Goal: Information Seeking & Learning: Learn about a topic

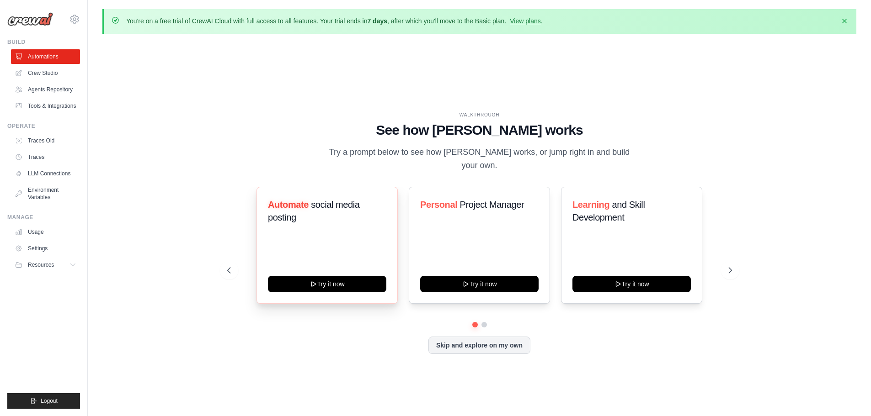
scroll to position [32, 0]
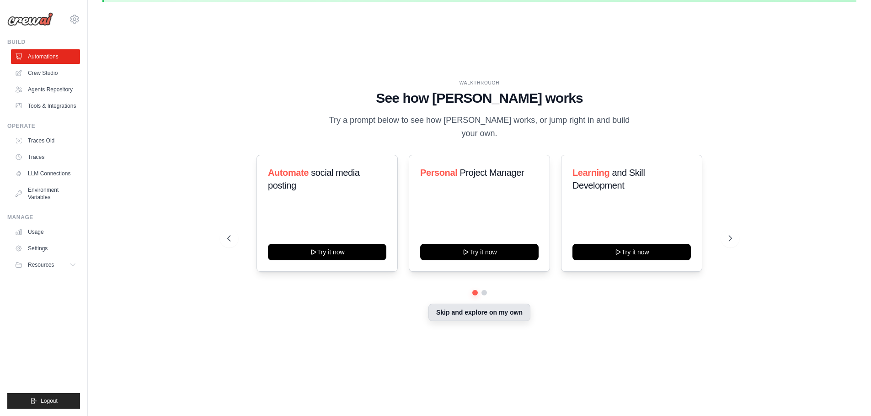
click at [491, 308] on button "Skip and explore on my own" at bounding box center [479, 312] width 102 height 17
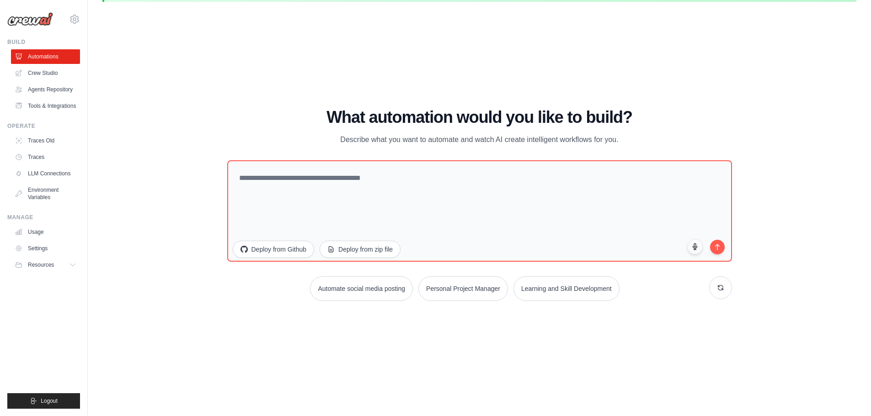
scroll to position [0, 0]
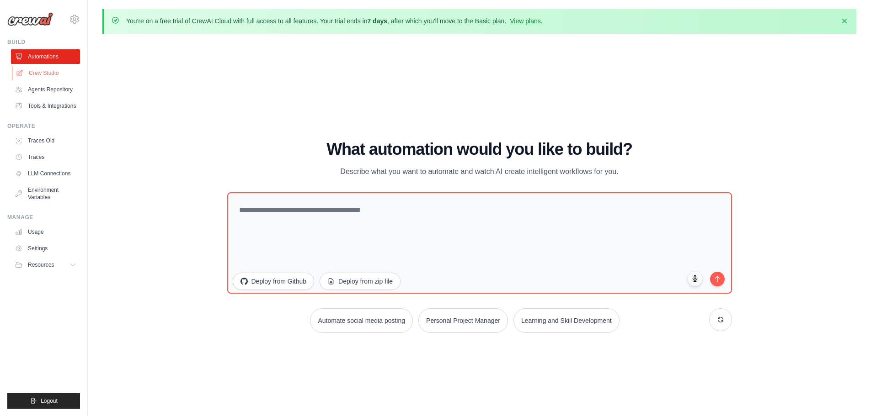
click at [53, 75] on link "Crew Studio" at bounding box center [46, 73] width 69 height 15
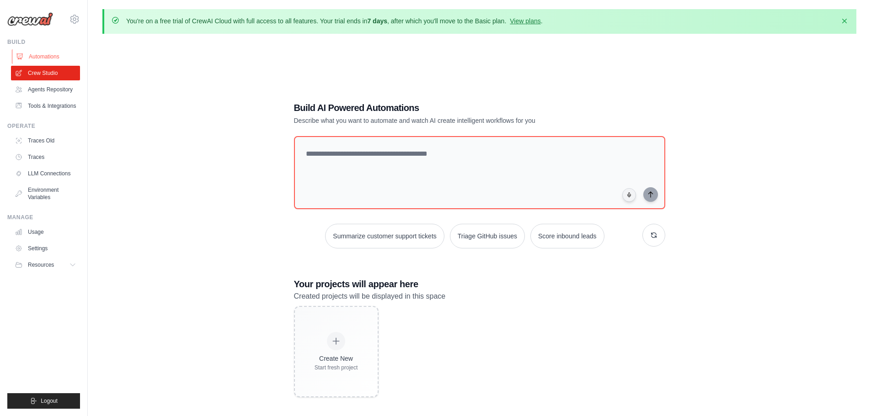
click at [53, 53] on link "Automations" at bounding box center [46, 56] width 69 height 15
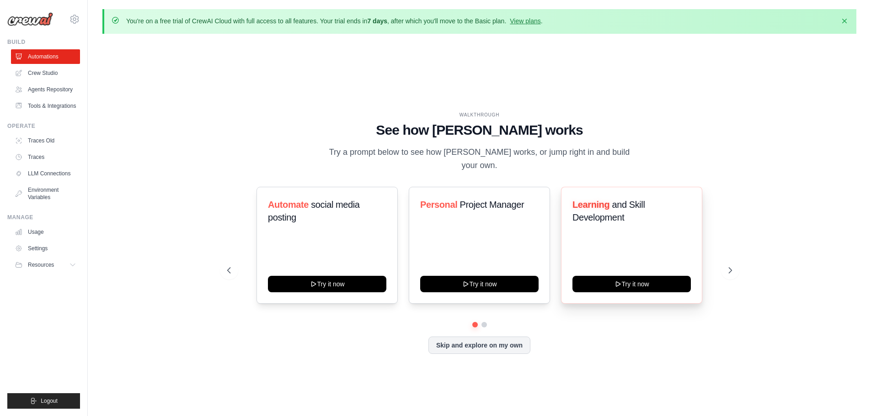
click at [683, 200] on h3 "Learning and Skill Development" at bounding box center [631, 211] width 118 height 26
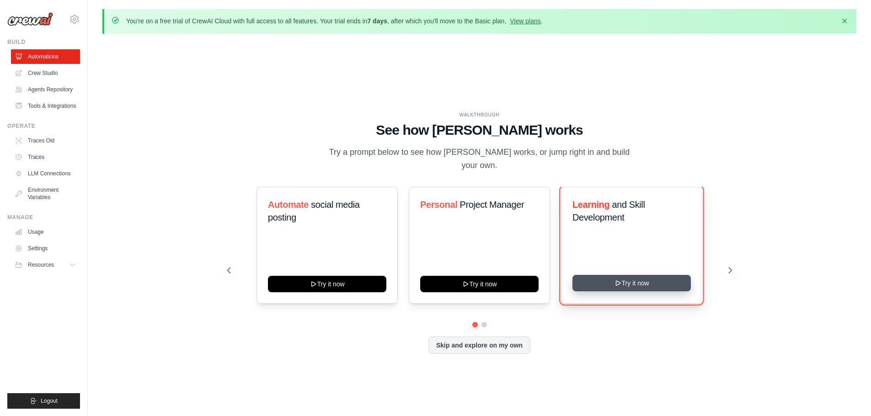
click at [640, 276] on button "Try it now" at bounding box center [631, 283] width 118 height 16
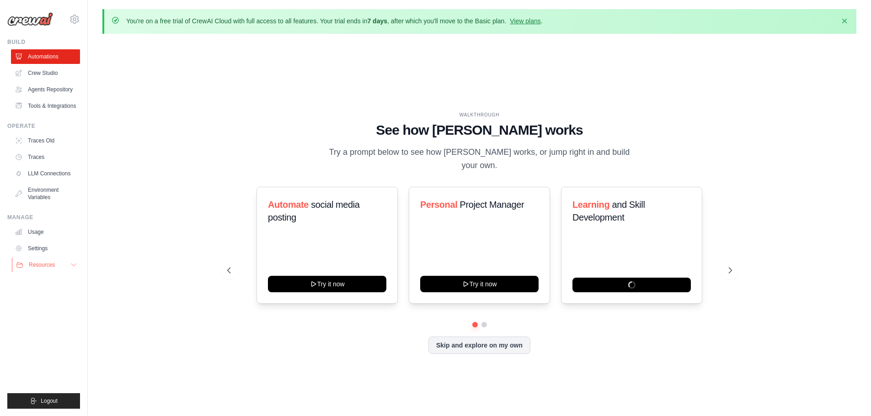
click at [75, 265] on icon at bounding box center [73, 264] width 7 height 7
click at [72, 21] on icon at bounding box center [74, 19] width 11 height 11
click at [169, 153] on div "WALKTHROUGH See how CrewAI works Try a prompt below to see how CrewAI works, or…" at bounding box center [479, 240] width 754 height 398
click at [69, 92] on link "Agents Repository" at bounding box center [46, 89] width 69 height 15
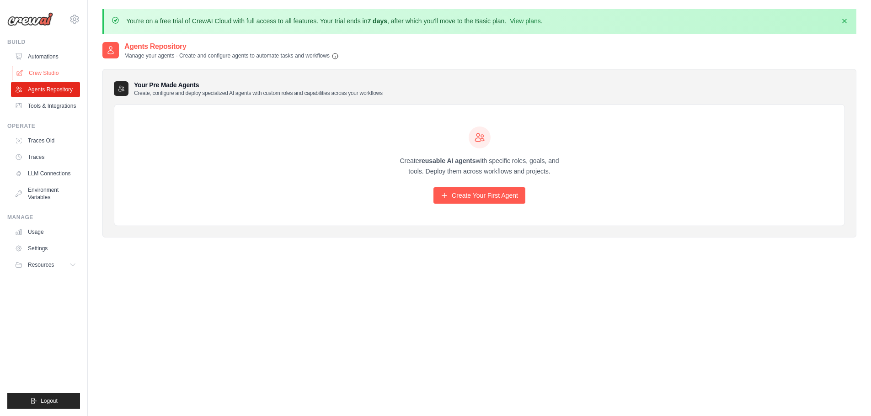
click at [64, 70] on link "Crew Studio" at bounding box center [46, 73] width 69 height 15
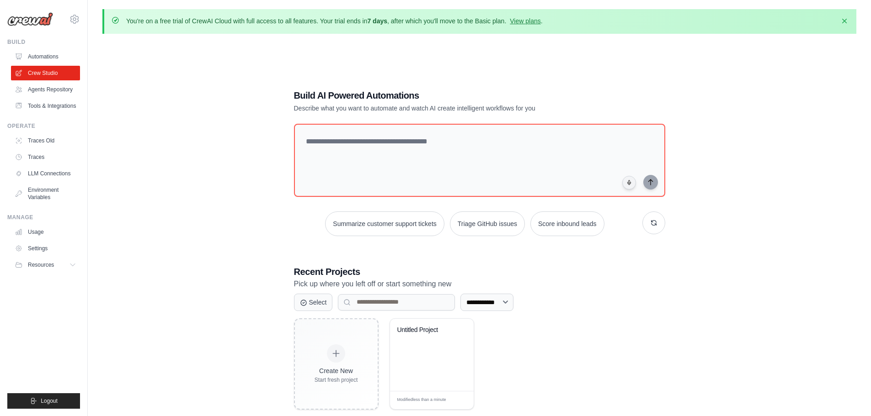
click at [59, 60] on link "Automations" at bounding box center [45, 56] width 69 height 15
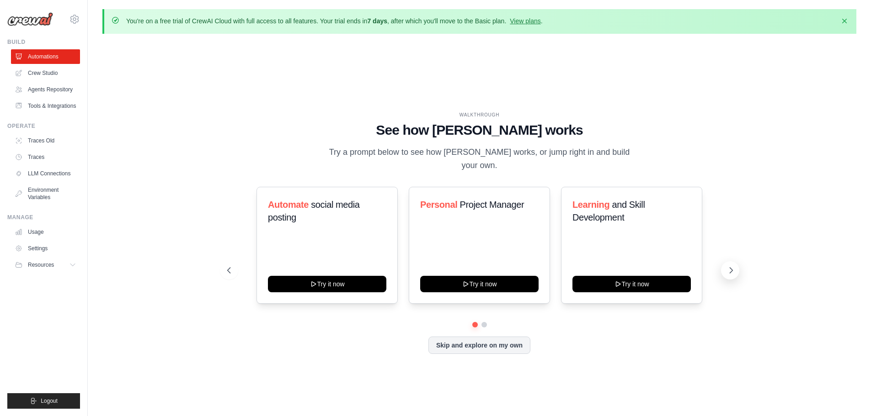
click at [726, 267] on icon at bounding box center [730, 270] width 9 height 9
click at [233, 263] on button at bounding box center [229, 270] width 18 height 18
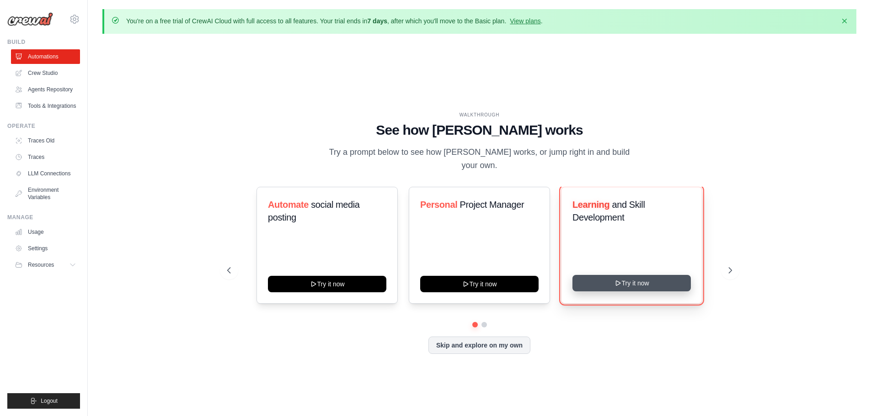
click at [662, 277] on button "Try it now" at bounding box center [631, 283] width 118 height 16
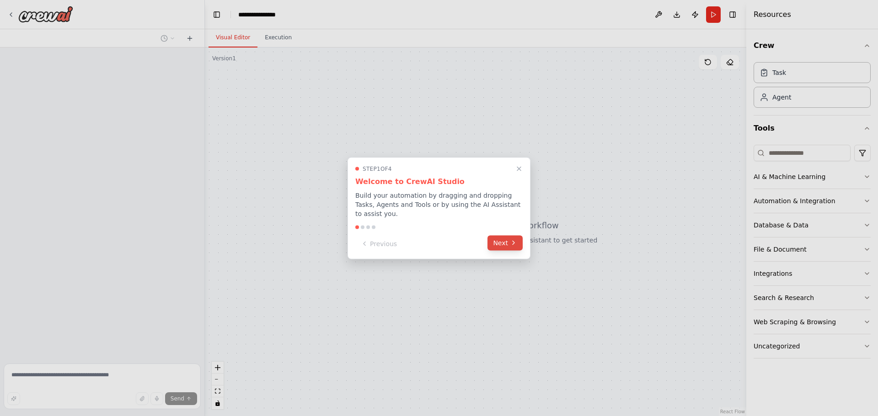
click at [510, 240] on icon at bounding box center [513, 243] width 7 height 7
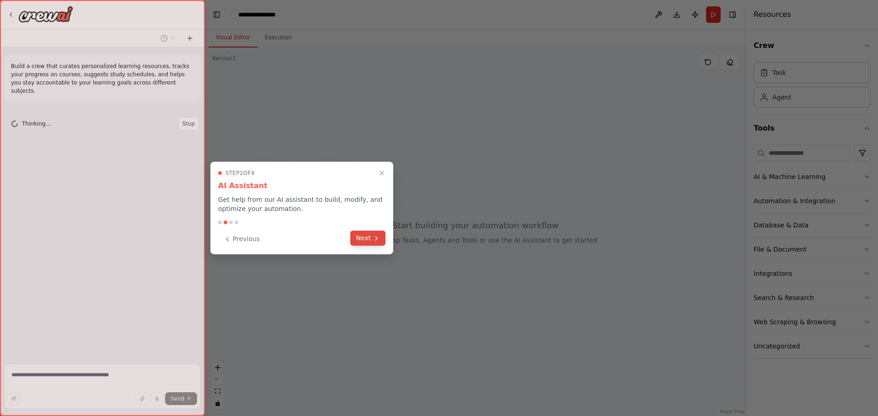
click at [375, 235] on icon at bounding box center [376, 238] width 7 height 7
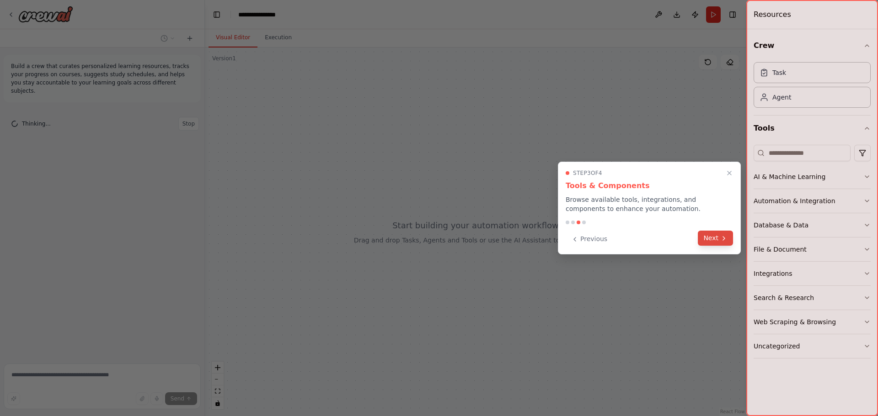
click at [719, 243] on button "Next" at bounding box center [715, 238] width 35 height 15
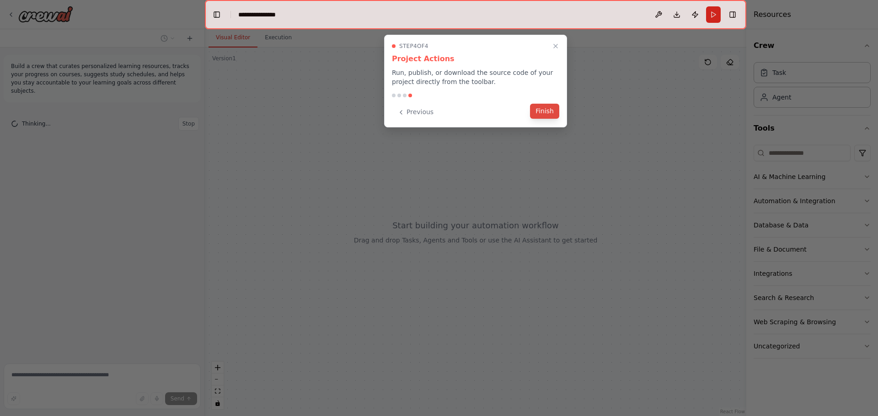
click at [545, 118] on button "Finish" at bounding box center [544, 111] width 29 height 15
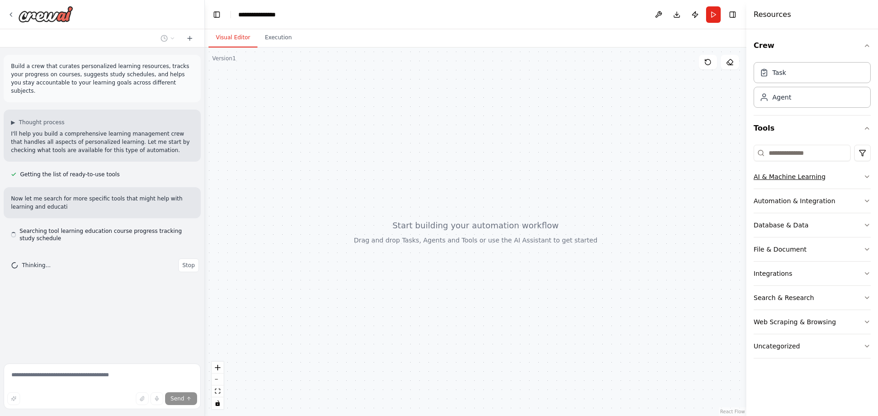
click at [844, 178] on button "AI & Machine Learning" at bounding box center [811, 177] width 117 height 24
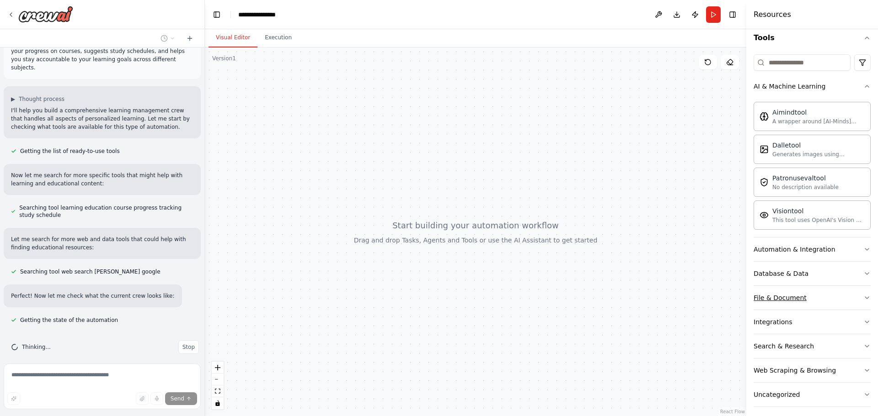
scroll to position [96, 0]
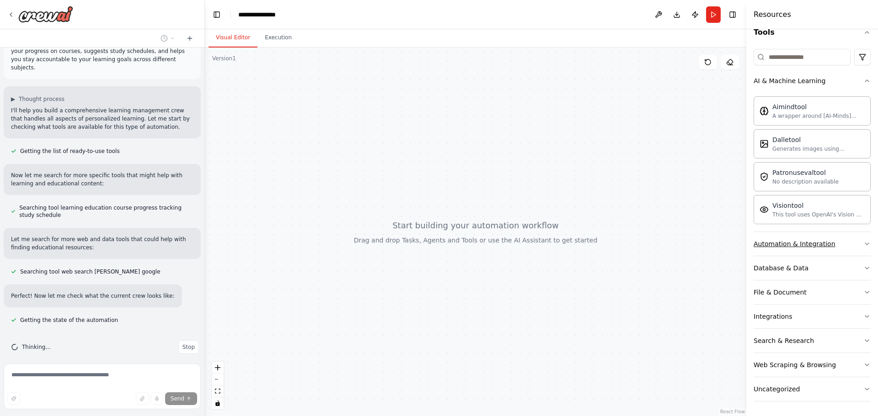
click at [826, 249] on button "Automation & Integration" at bounding box center [811, 244] width 117 height 24
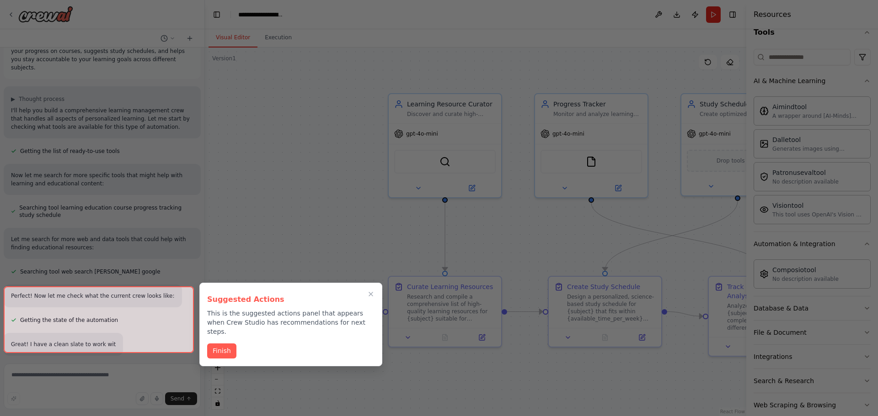
scroll to position [614, 0]
